Goal: Transaction & Acquisition: Purchase product/service

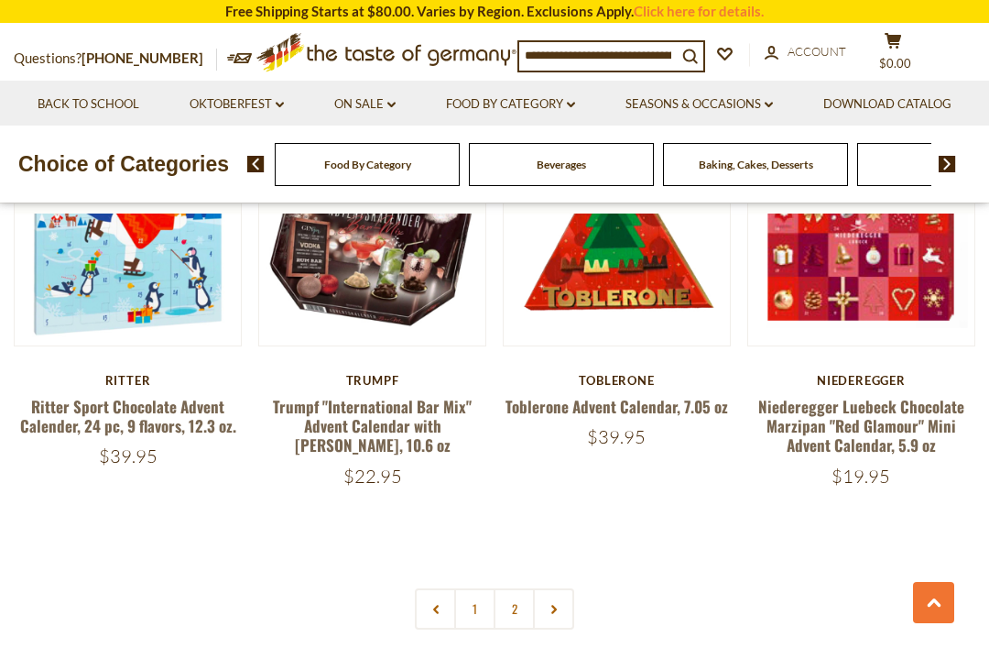
scroll to position [3707, 0]
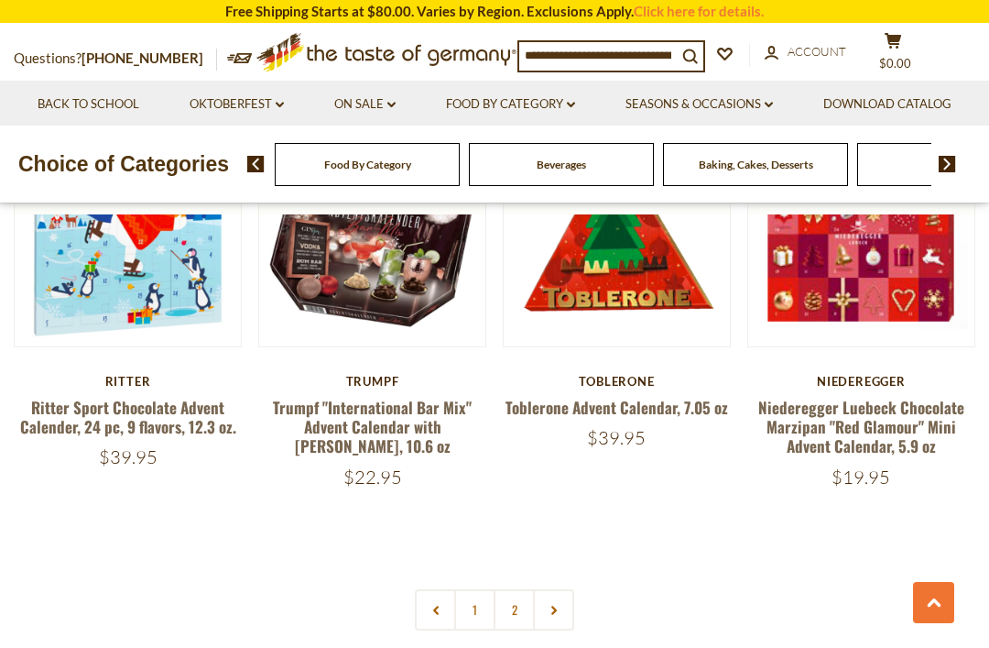
click at [284, 104] on link "Oktoberfest dropdown_arrow" at bounding box center [237, 104] width 94 height 20
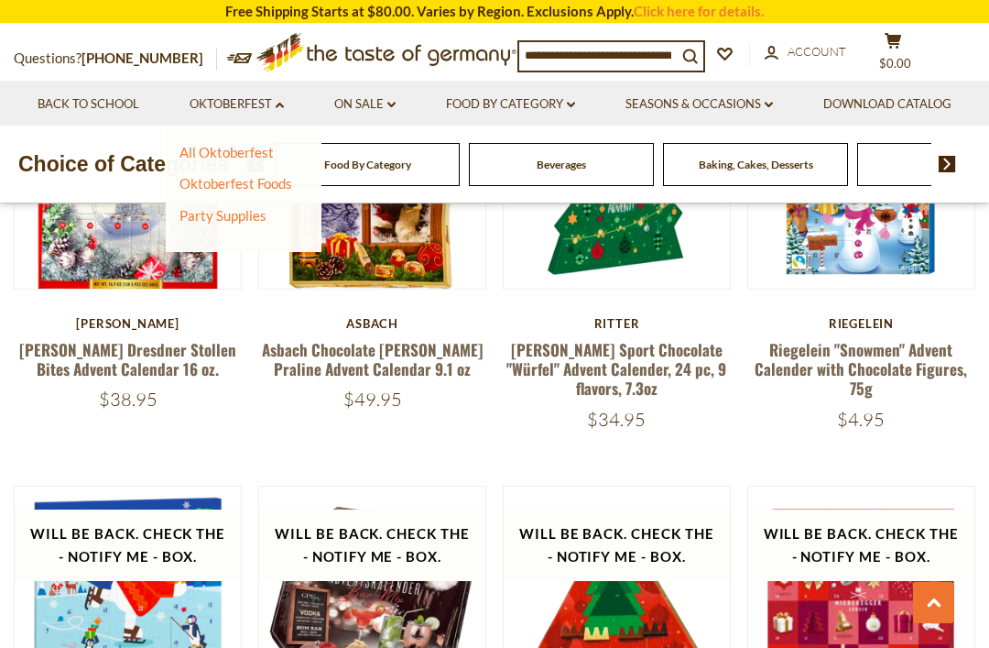
scroll to position [3338, 0]
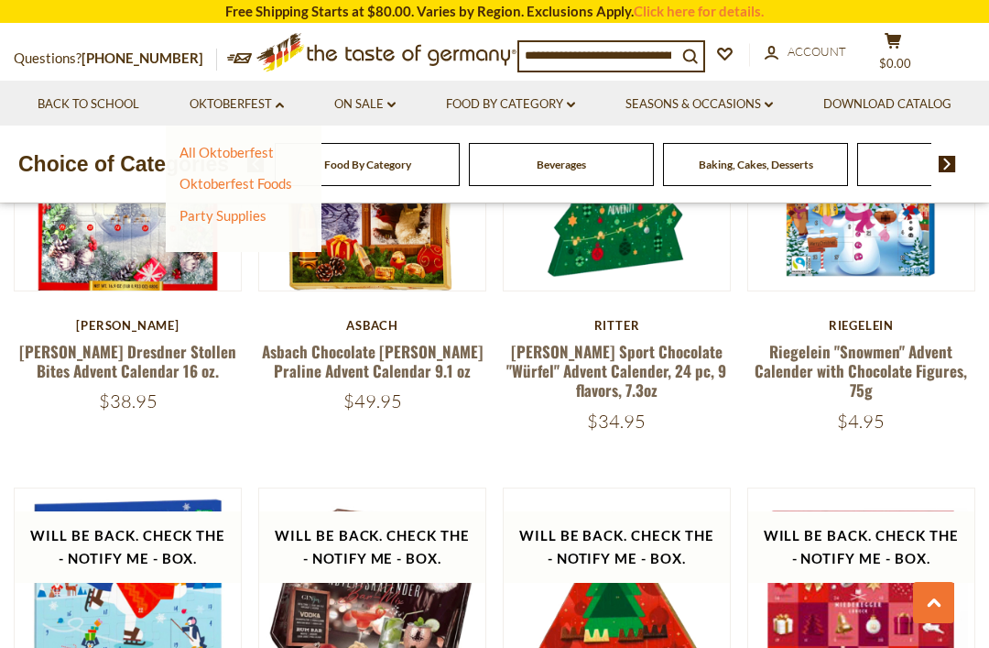
click at [773, 106] on link "Seasons & Occasions dropdown_arrow" at bounding box center [699, 104] width 147 height 20
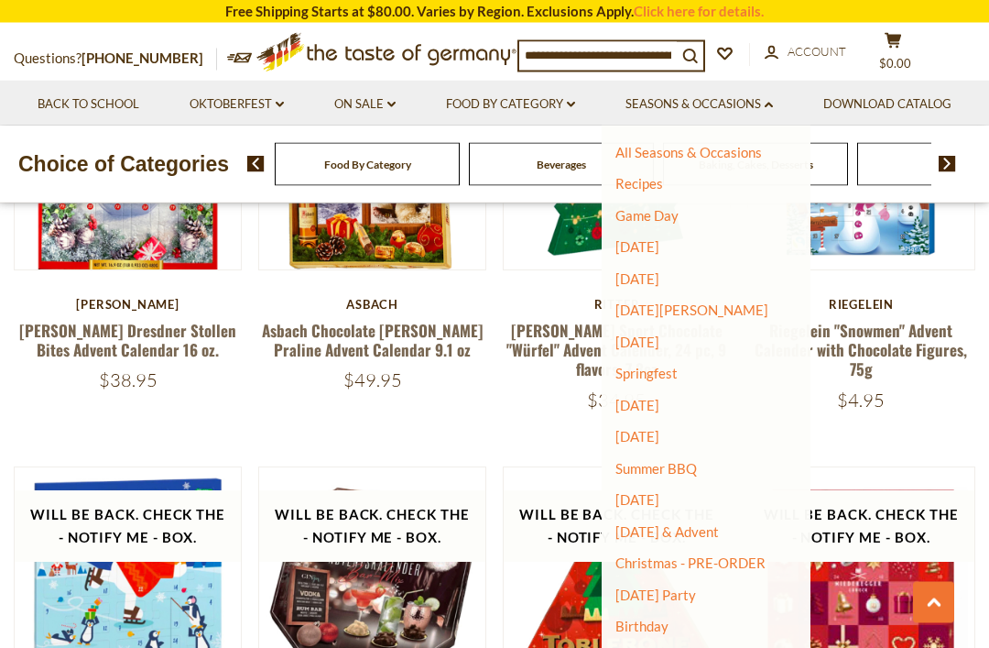
scroll to position [3359, 0]
click at [766, 555] on link "Christmas - PRE-ORDER" at bounding box center [691, 563] width 150 height 26
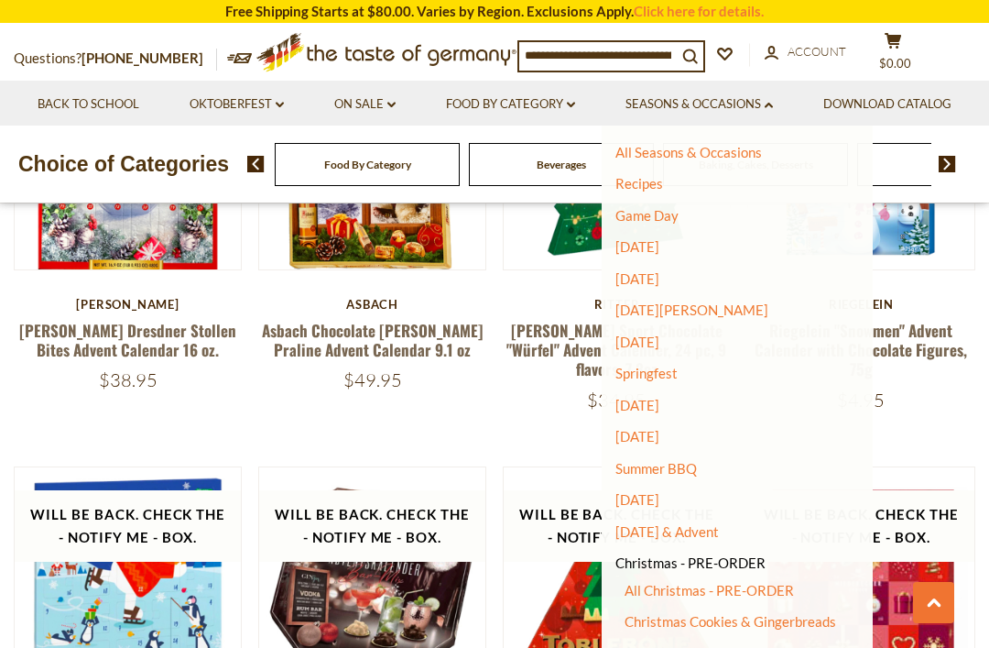
click at [794, 584] on link "All Christmas - PRE-ORDER" at bounding box center [709, 590] width 169 height 16
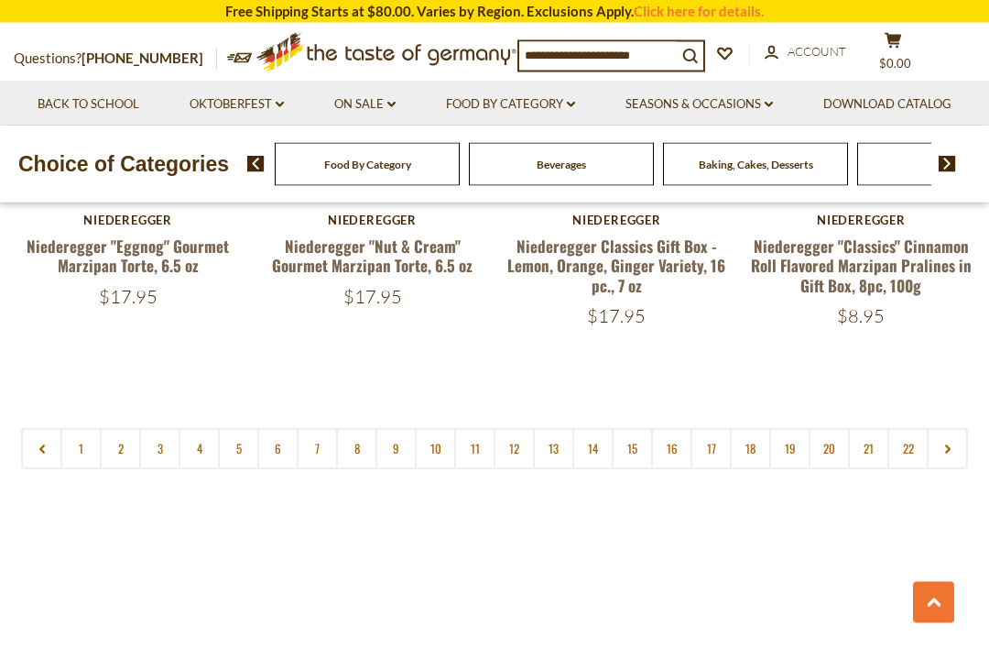
scroll to position [4157, 0]
click at [955, 428] on link at bounding box center [947, 448] width 41 height 41
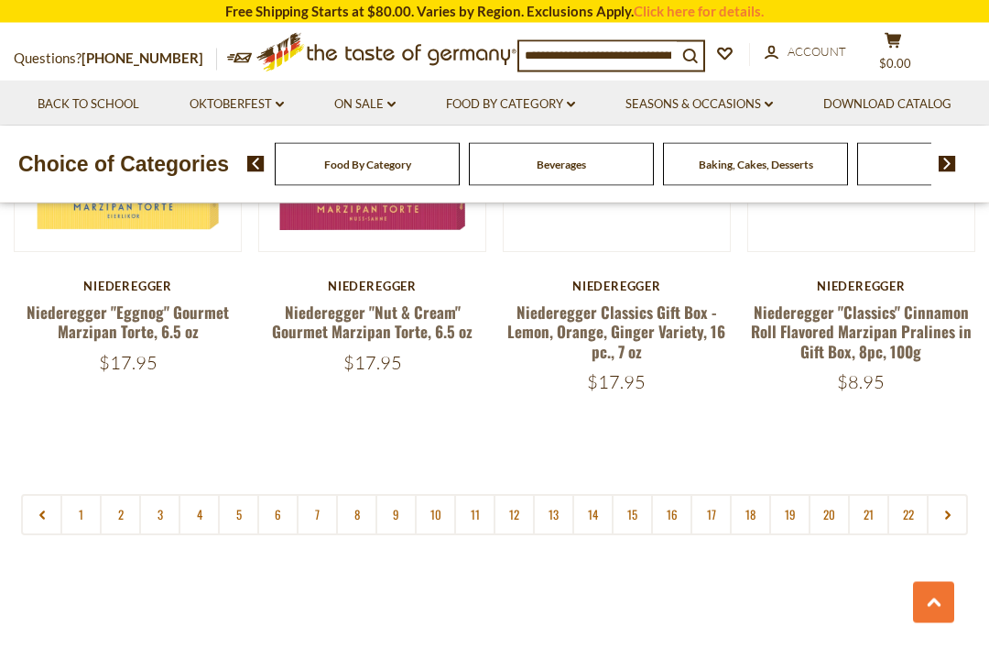
scroll to position [4091, 0]
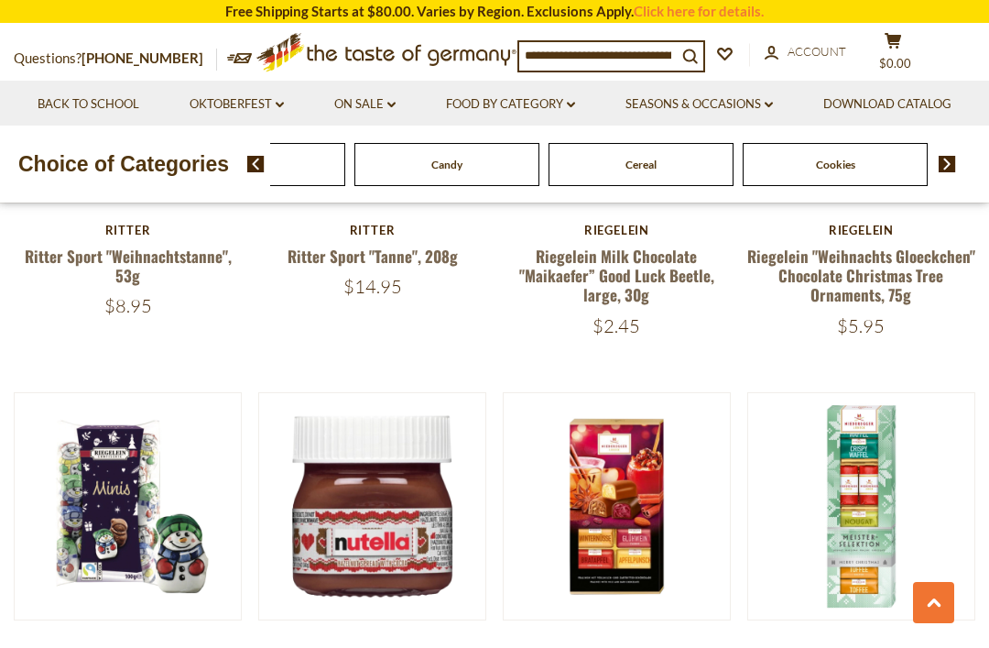
scroll to position [3297, 0]
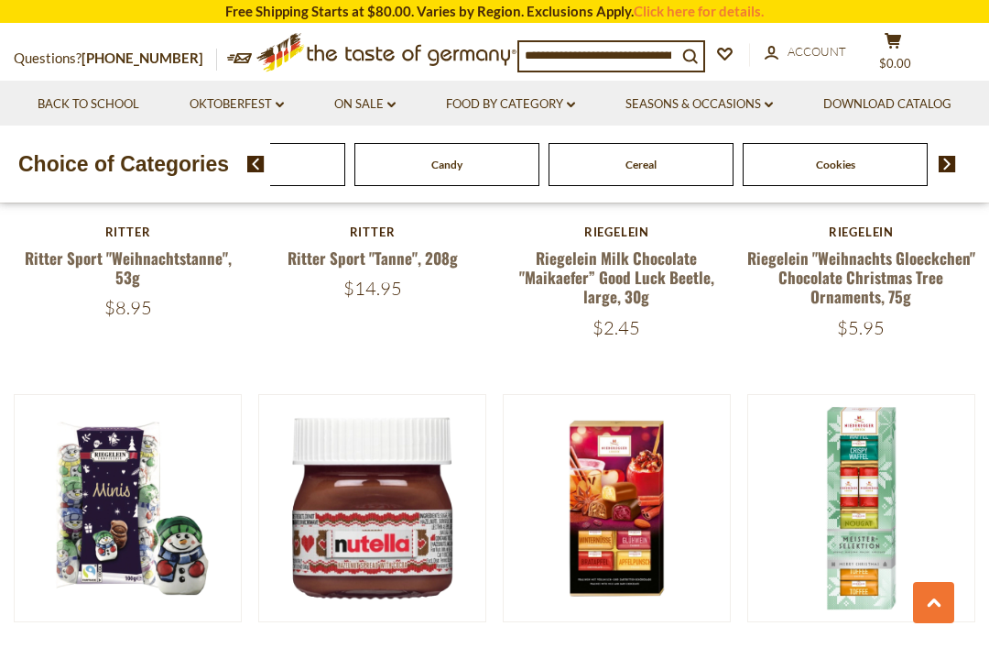
click at [251, 172] on img at bounding box center [255, 164] width 17 height 16
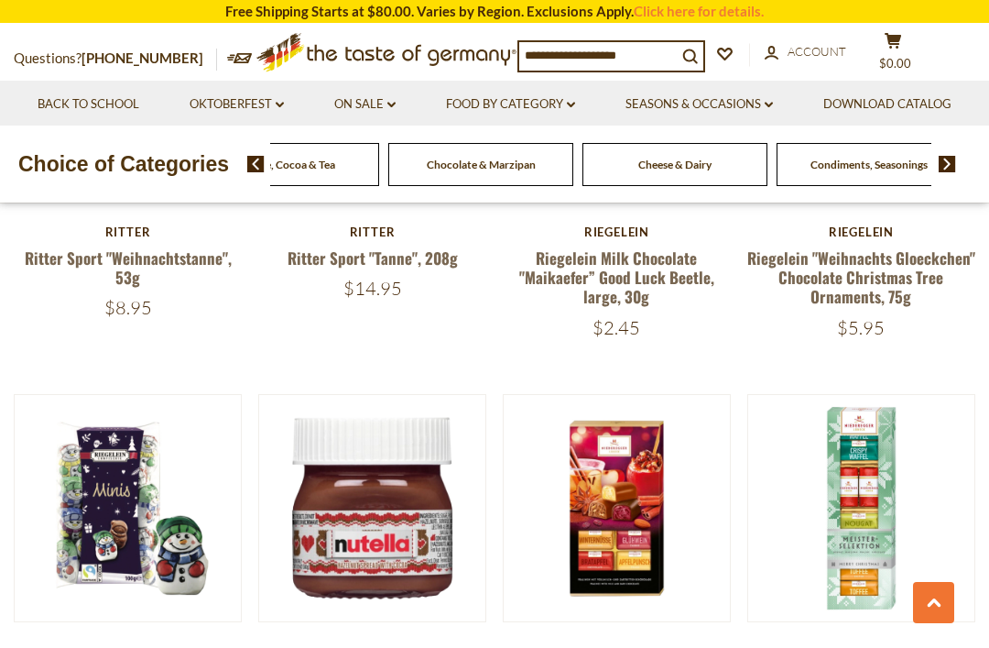
click at [773, 104] on link "Seasons & Occasions dropdown_arrow" at bounding box center [699, 104] width 147 height 20
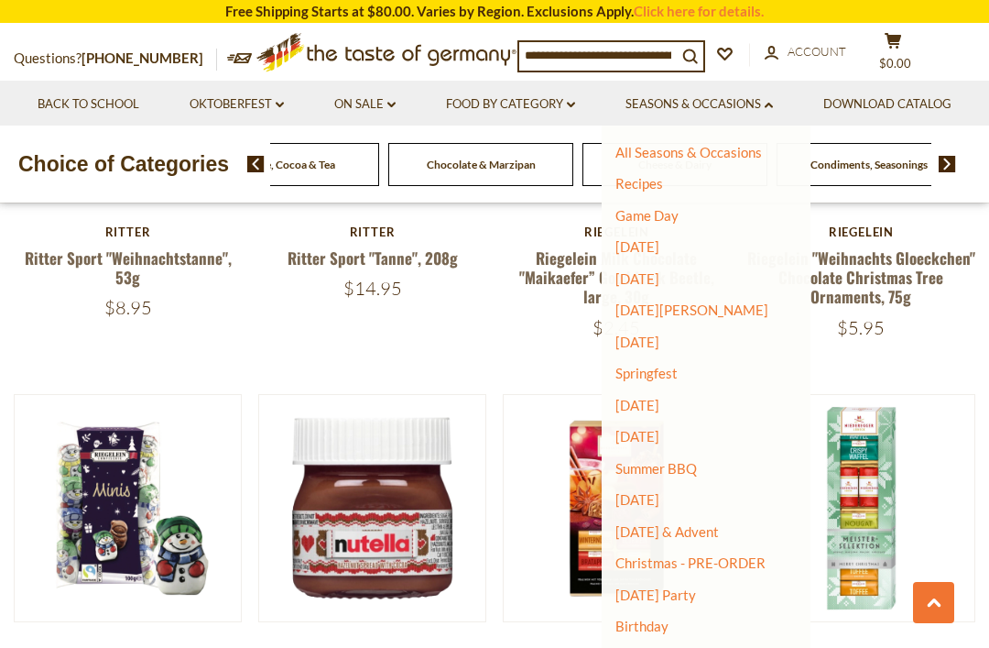
click at [766, 557] on link "Christmas - PRE-ORDER" at bounding box center [691, 563] width 150 height 26
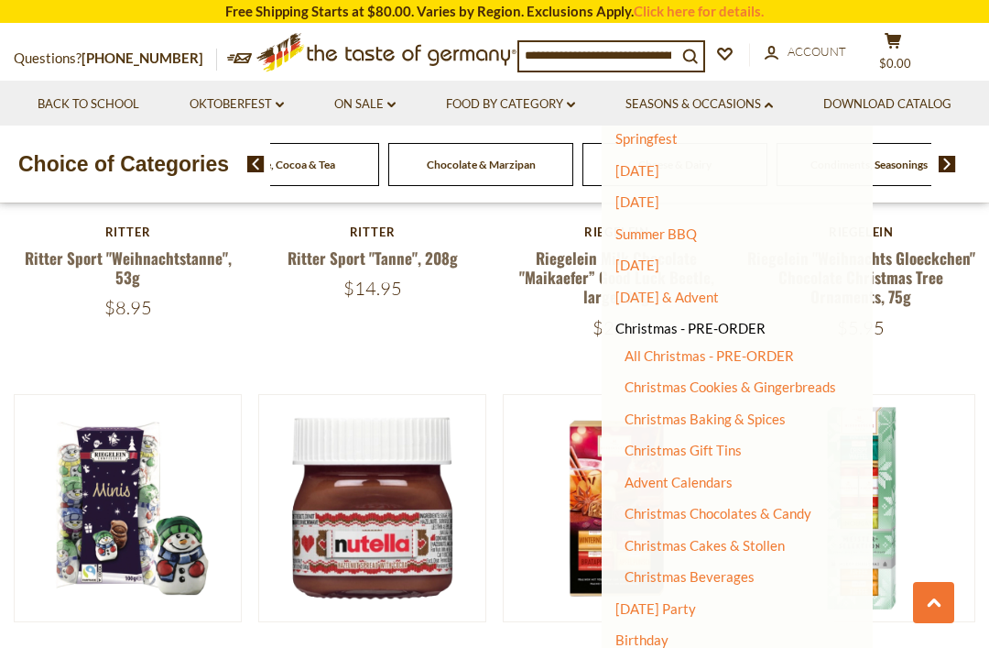
scroll to position [234, 0]
click at [786, 413] on link "Christmas Baking & Spices" at bounding box center [705, 419] width 161 height 16
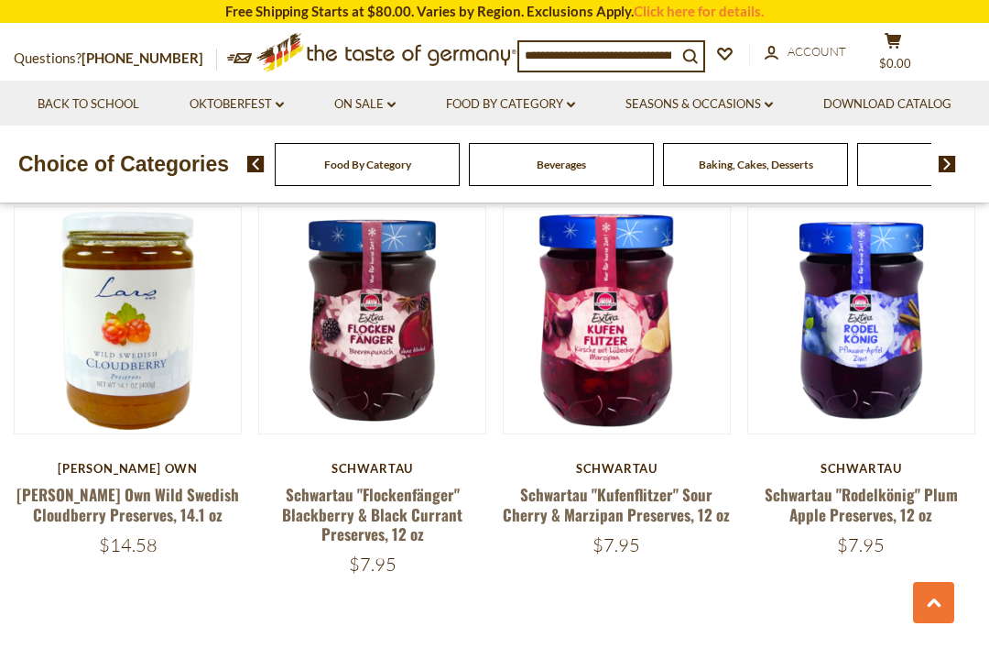
scroll to position [3851, 0]
